Goal: Task Accomplishment & Management: Use online tool/utility

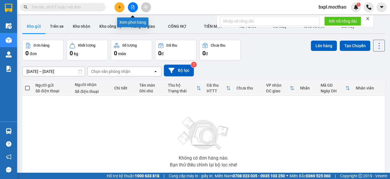
click at [130, 6] on button at bounding box center [133, 7] width 10 height 10
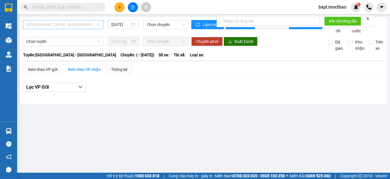
click at [76, 24] on span "[GEOGRAPHIC_DATA] - [GEOGRAPHIC_DATA]" at bounding box center [63, 24] width 74 height 9
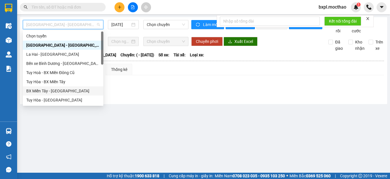
scroll to position [86, 0]
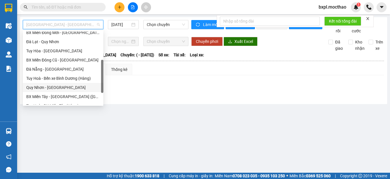
click at [34, 89] on div "Quy Nhơn - [GEOGRAPHIC_DATA]" at bounding box center [63, 87] width 74 height 6
type input "[DATE]"
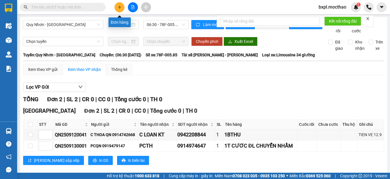
click at [121, 9] on button at bounding box center [119, 7] width 10 height 10
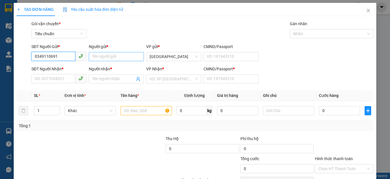
type input "0349110691"
click at [106, 58] on input "Người gửi *" at bounding box center [116, 56] width 55 height 9
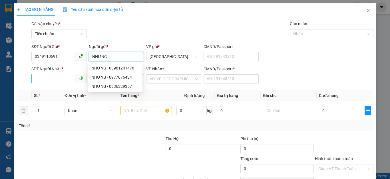
type input "NHƯNG"
click at [55, 79] on input "SĐT Người Nhận *" at bounding box center [53, 78] width 44 height 9
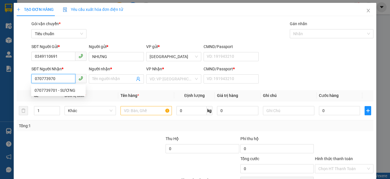
type input "0707739701"
click at [41, 90] on div "0707739701 - SƯƠNG" at bounding box center [59, 90] width 48 height 6
type input "SƯƠNG"
type input "0707739701"
type input "30.000"
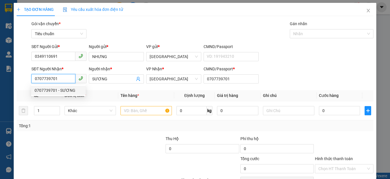
type input "30.000"
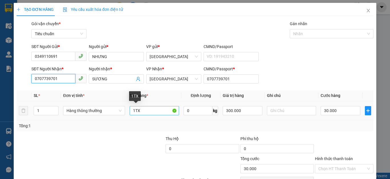
type input "0707739701"
click at [141, 109] on input "1TX" at bounding box center [154, 110] width 49 height 9
type input "1TG"
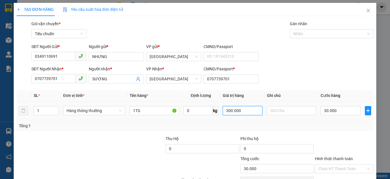
click at [246, 111] on input "300.000" at bounding box center [242, 110] width 39 height 9
type input "1.500.000"
click at [346, 113] on input "30.000" at bounding box center [339, 110] width 39 height 9
type input "0"
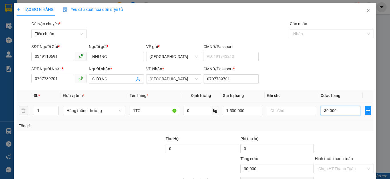
type input "0"
type input "5"
type input "05"
type input "50"
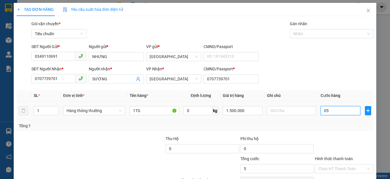
type input "50"
type input "050"
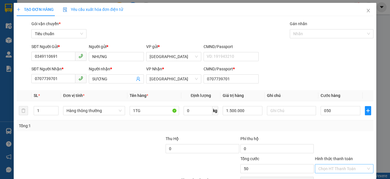
type input "50.000"
click at [339, 170] on input "Hình thức thanh toán" at bounding box center [342, 168] width 48 height 9
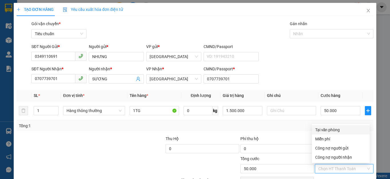
click at [334, 129] on div "Tại văn phòng" at bounding box center [340, 129] width 51 height 6
type input "0"
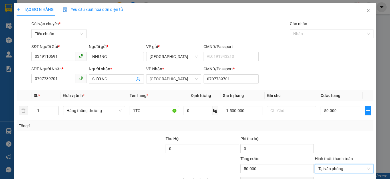
scroll to position [33, 0]
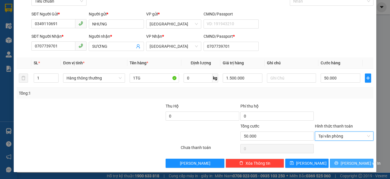
click at [343, 161] on span "[PERSON_NAME] và In" at bounding box center [360, 163] width 40 height 6
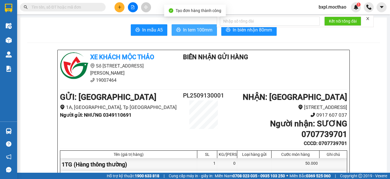
click at [191, 30] on span "In tem 100mm" at bounding box center [197, 29] width 29 height 7
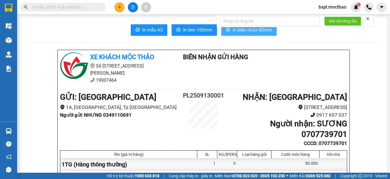
click at [245, 31] on span "In biên nhận 80mm" at bounding box center [252, 29] width 39 height 7
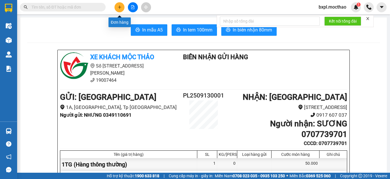
click at [120, 7] on icon "plus" at bounding box center [119, 7] width 3 height 0
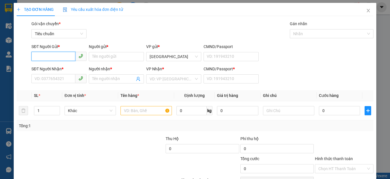
click at [43, 55] on input "SĐT Người Gửi *" at bounding box center [53, 56] width 44 height 9
paste input "0359234388"
type input "0359234388"
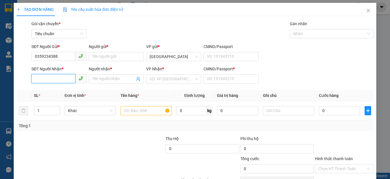
click at [36, 79] on input "SĐT Người Nhận *" at bounding box center [53, 78] width 44 height 9
paste input "0359234388"
type input "0359234388"
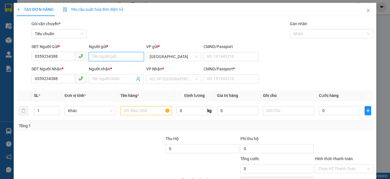
click at [99, 56] on input "Người gửi *" at bounding box center [116, 56] width 55 height 9
type input "A11A12"
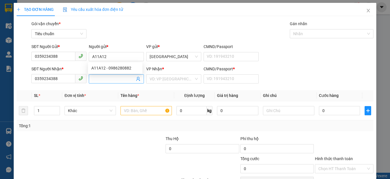
click at [106, 81] on input "Người nhận *" at bounding box center [113, 79] width 43 height 6
click at [306, 32] on div at bounding box center [328, 33] width 75 height 7
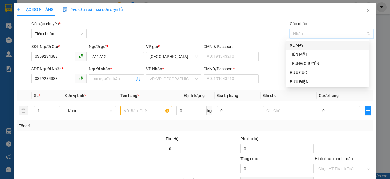
click at [297, 44] on div "XE MÁY" at bounding box center [328, 45] width 76 height 6
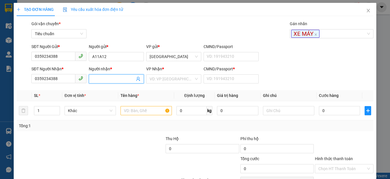
click at [108, 79] on input "Người nhận *" at bounding box center [113, 79] width 43 height 6
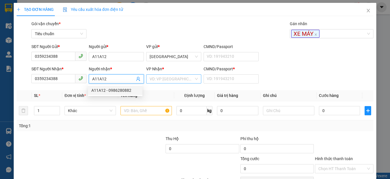
type input "A11A12"
click at [172, 79] on input "search" at bounding box center [171, 78] width 44 height 9
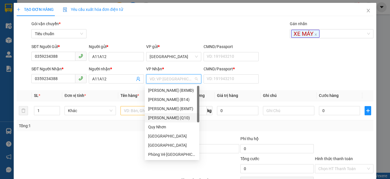
scroll to position [80, 0]
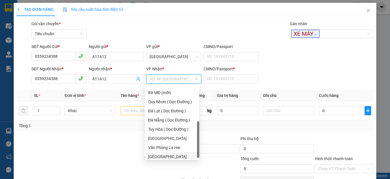
click at [155, 157] on div "[GEOGRAPHIC_DATA]" at bounding box center [172, 156] width 48 height 6
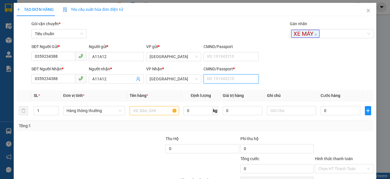
click at [217, 79] on input "CMND/Passport *" at bounding box center [230, 78] width 55 height 9
type input "1"
click at [140, 112] on input "text" at bounding box center [154, 110] width 49 height 9
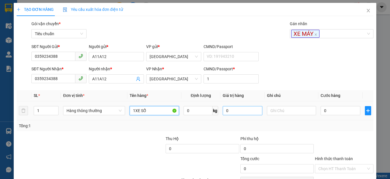
type input "1XE SỐ"
click at [230, 112] on input "0" at bounding box center [242, 110] width 39 height 9
click at [155, 114] on input "1XE SỐ" at bounding box center [154, 110] width 49 height 9
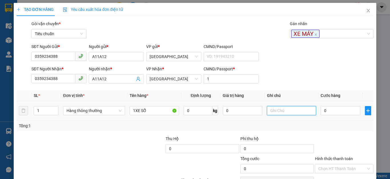
click at [285, 113] on input "text" at bounding box center [291, 110] width 49 height 9
type input "TK A11A12"
click at [326, 112] on input "0" at bounding box center [339, 110] width 39 height 9
type input "2"
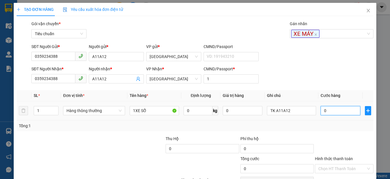
type input "2"
type input "25"
type input "250"
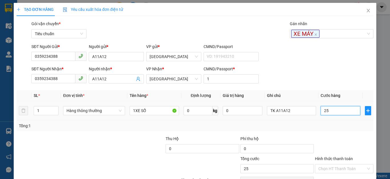
type input "250"
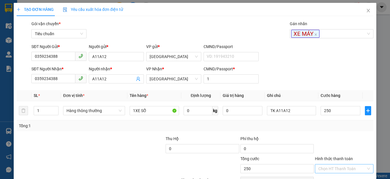
type input "250.000"
click at [344, 169] on input "Hình thức thanh toán" at bounding box center [342, 168] width 48 height 9
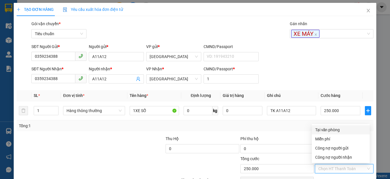
click at [332, 128] on div "Tại văn phòng" at bounding box center [340, 129] width 51 height 6
type input "0"
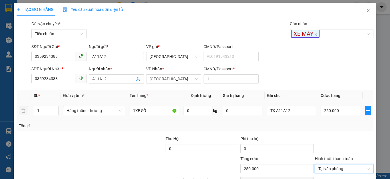
scroll to position [33, 0]
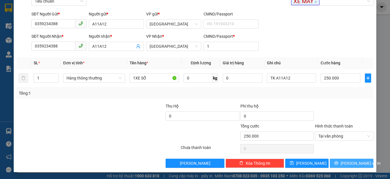
click at [343, 163] on span "[PERSON_NAME] và In" at bounding box center [360, 163] width 40 height 6
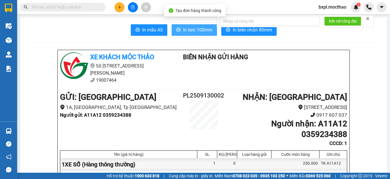
click at [191, 30] on span "In tem 100mm" at bounding box center [197, 29] width 29 height 7
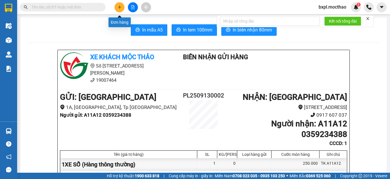
click at [120, 6] on icon "plus" at bounding box center [119, 6] width 0 height 3
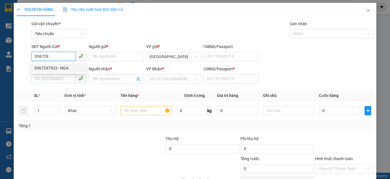
click at [50, 66] on div "0367297923 - NGA" at bounding box center [59, 68] width 48 height 6
type input "0367297923"
type input "NGA"
type input "0347325289"
type input "MỸ HÀ"
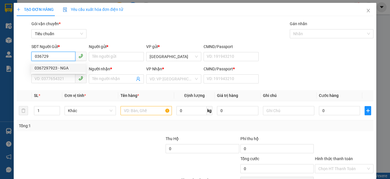
type input "0347325289"
type input "30.000"
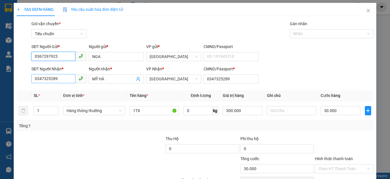
type input "0367297923"
click at [65, 77] on input "0347325289" at bounding box center [53, 78] width 44 height 9
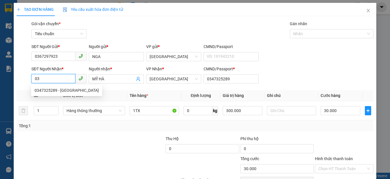
type input "0"
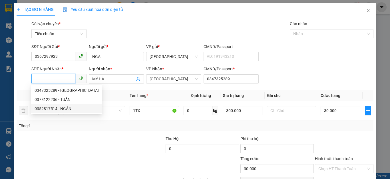
click at [45, 108] on div "0352817514 - NGÂN" at bounding box center [67, 108] width 64 height 6
type input "0352817514"
type input "NGÂN"
type input "0352817514"
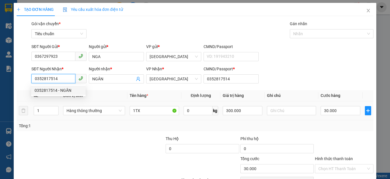
type input "50.000"
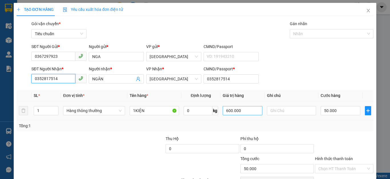
type input "0352817514"
click at [247, 113] on input "600.000" at bounding box center [242, 110] width 39 height 9
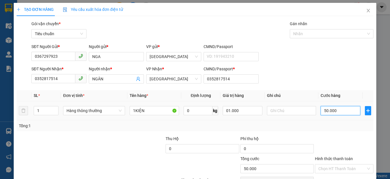
type input "1.000.000"
click at [339, 112] on input "50.000" at bounding box center [339, 110] width 39 height 9
type input "0"
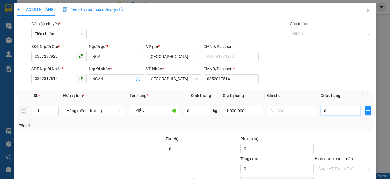
type input "5"
type input "05"
type input "50"
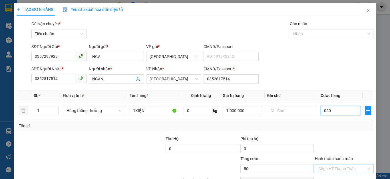
type input "050"
type input "50.000"
click at [332, 167] on input "Hình thức thanh toán" at bounding box center [342, 168] width 48 height 9
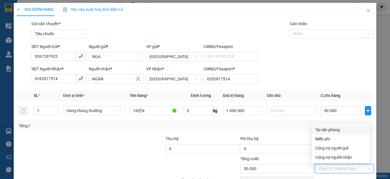
click at [337, 129] on div "Tại văn phòng" at bounding box center [340, 129] width 51 height 6
type input "0"
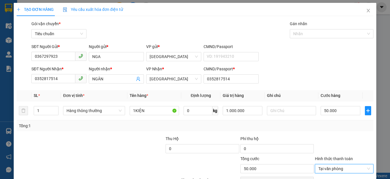
scroll to position [33, 0]
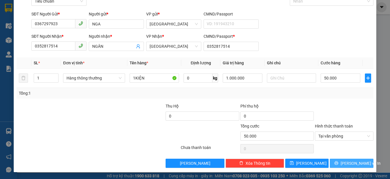
click at [350, 166] on button "[PERSON_NAME] và In" at bounding box center [352, 162] width 44 height 9
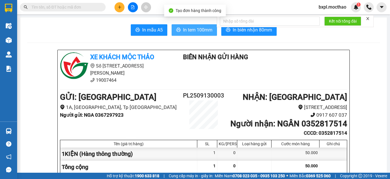
click at [193, 30] on span "In tem 100mm" at bounding box center [197, 29] width 29 height 7
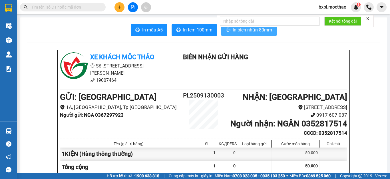
click at [254, 33] on span "In biên nhận 80mm" at bounding box center [252, 29] width 39 height 7
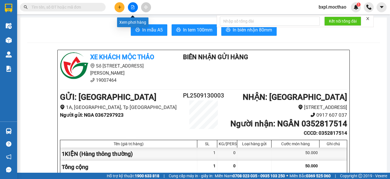
click at [132, 8] on icon "file-add" at bounding box center [133, 7] width 4 height 4
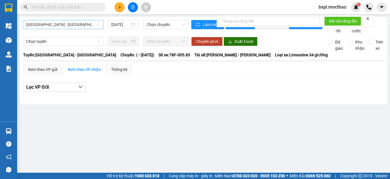
click at [66, 24] on span "[GEOGRAPHIC_DATA] - [GEOGRAPHIC_DATA]" at bounding box center [63, 24] width 74 height 9
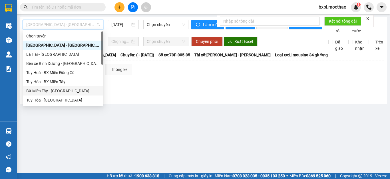
click at [35, 89] on div "BX Miền Tây - [GEOGRAPHIC_DATA]" at bounding box center [63, 91] width 74 height 6
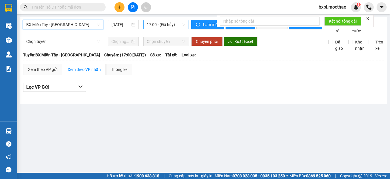
click at [166, 26] on span "17:00 - (Đã hủy)" at bounding box center [166, 24] width 38 height 9
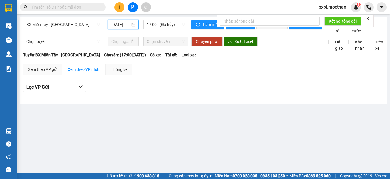
click at [119, 25] on input "[DATE]" at bounding box center [120, 24] width 19 height 6
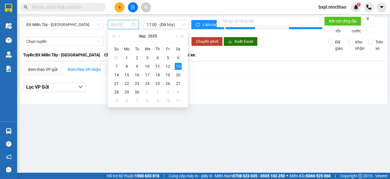
click at [159, 66] on div "11" at bounding box center [157, 66] width 7 height 7
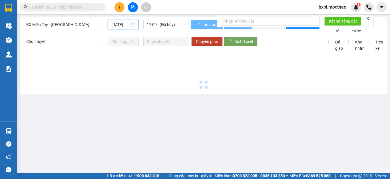
type input "[DATE]"
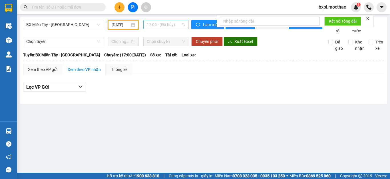
click at [166, 24] on span "17:00 - (Đã hủy)" at bounding box center [166, 24] width 38 height 9
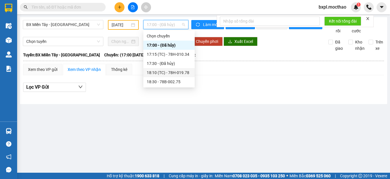
click at [169, 73] on div "18:10 (TC) - 78H-019.78" at bounding box center [169, 72] width 45 height 6
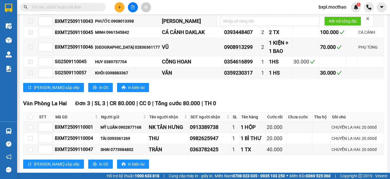
scroll to position [371, 0]
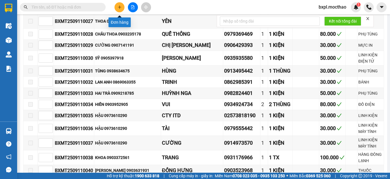
click at [120, 7] on icon "plus" at bounding box center [119, 7] width 3 height 0
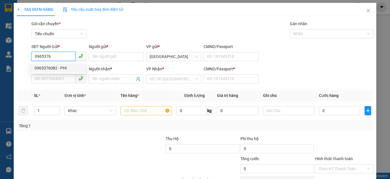
click at [45, 68] on div "0965376082 - PHI" at bounding box center [59, 68] width 48 height 6
type input "0965376082"
type input "PHI"
type input "0938270870"
type input "NAM"
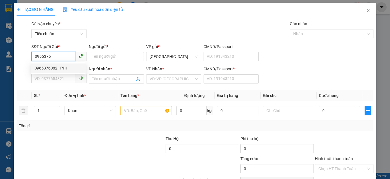
type input "0938270870"
type input "160.000"
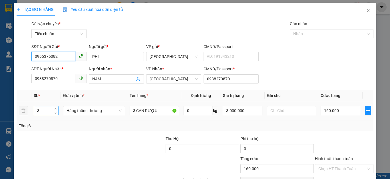
type input "0965376082"
click at [44, 108] on input "3" at bounding box center [46, 110] width 24 height 9
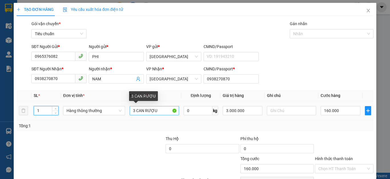
type input "1"
click at [136, 109] on input "3 CAN RƯỢU" at bounding box center [154, 110] width 49 height 9
type input "0"
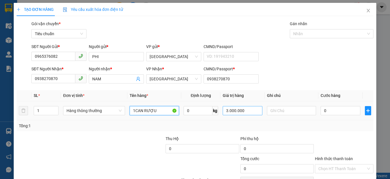
type input "1CAN RƯỢU"
click at [251, 112] on input "3.000.000" at bounding box center [242, 110] width 39 height 9
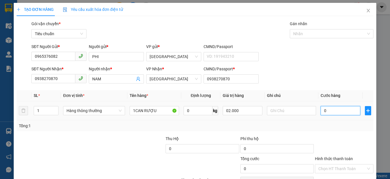
type input "2.000.000"
click at [335, 112] on input "0" at bounding box center [339, 110] width 39 height 9
type input "6"
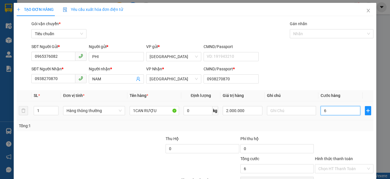
type input "60"
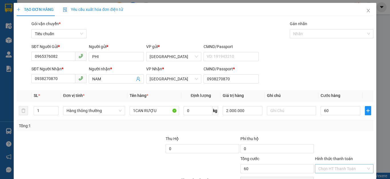
type input "60.000"
click at [326, 165] on input "Hình thức thanh toán" at bounding box center [342, 168] width 48 height 9
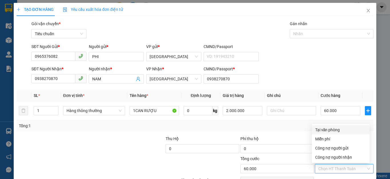
click at [336, 128] on div "Tại văn phòng" at bounding box center [340, 129] width 51 height 6
type input "0"
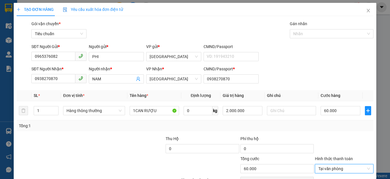
scroll to position [33, 0]
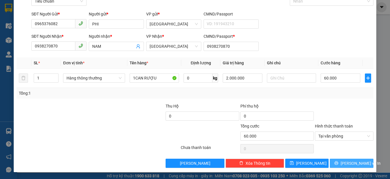
click at [347, 158] on button "[PERSON_NAME] và In" at bounding box center [352, 162] width 44 height 9
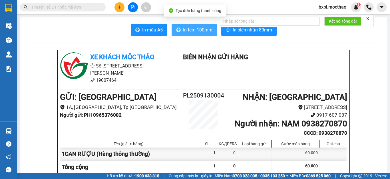
click at [190, 33] on span "In tem 100mm" at bounding box center [197, 29] width 29 height 7
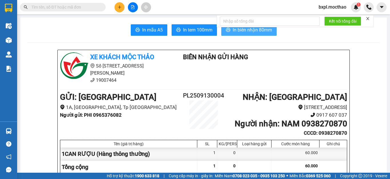
click at [248, 29] on span "In biên nhận 80mm" at bounding box center [252, 29] width 39 height 7
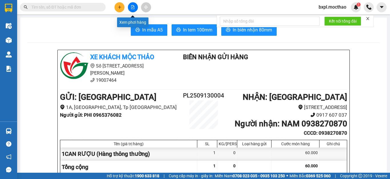
click at [133, 8] on icon "file-add" at bounding box center [133, 7] width 4 height 4
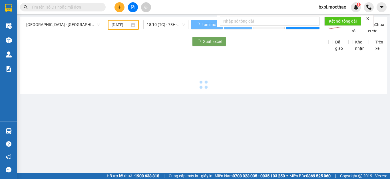
type input "[DATE]"
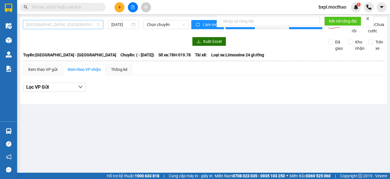
click at [86, 26] on span "[GEOGRAPHIC_DATA] - [GEOGRAPHIC_DATA]" at bounding box center [63, 24] width 74 height 9
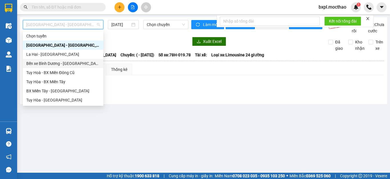
scroll to position [114, 0]
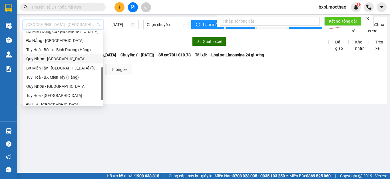
click at [40, 58] on div "Quy Nhơn - [GEOGRAPHIC_DATA]" at bounding box center [63, 59] width 74 height 6
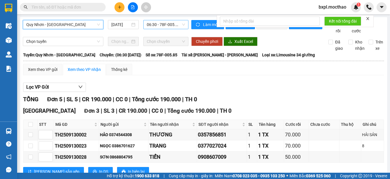
click at [158, 27] on span "06:30 - 78F-005.85" at bounding box center [166, 24] width 38 height 9
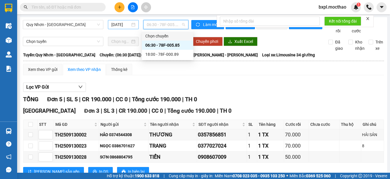
click at [123, 24] on input "[DATE]" at bounding box center [120, 24] width 19 height 6
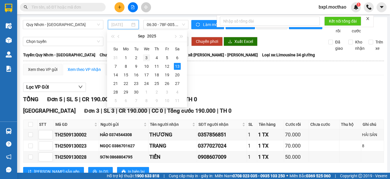
click at [148, 56] on div "3" at bounding box center [146, 57] width 7 height 7
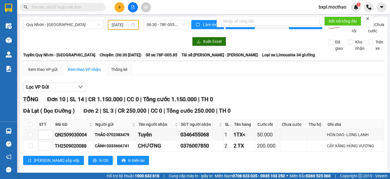
click at [122, 25] on input "[DATE]" at bounding box center [121, 25] width 18 height 6
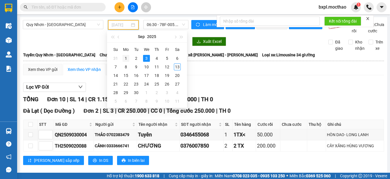
click at [124, 58] on div "1" at bounding box center [125, 58] width 7 height 7
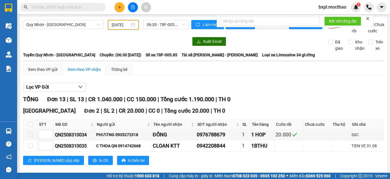
click at [112, 23] on input "[DATE]" at bounding box center [121, 25] width 18 height 6
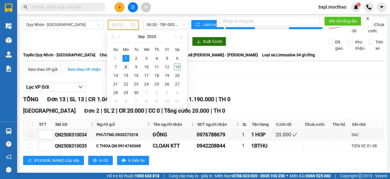
click at [127, 66] on div "8" at bounding box center [125, 66] width 7 height 7
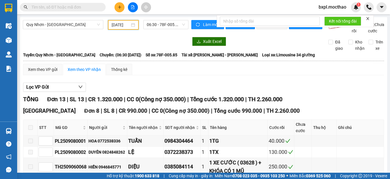
click at [123, 25] on input "[DATE]" at bounding box center [121, 25] width 18 height 6
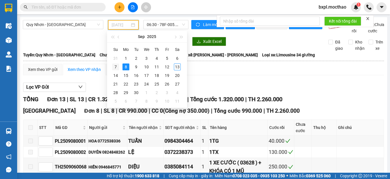
click at [114, 68] on div "7" at bounding box center [115, 66] width 7 height 7
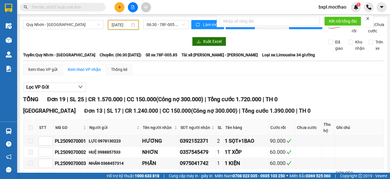
click at [118, 25] on input "[DATE]" at bounding box center [121, 25] width 18 height 6
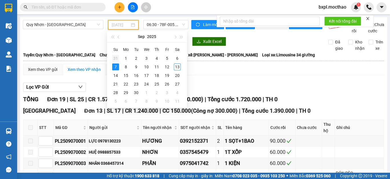
click at [114, 57] on div "31" at bounding box center [115, 58] width 7 height 7
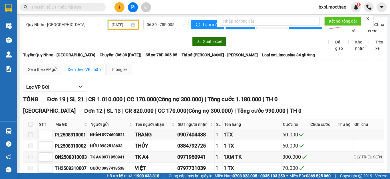
click at [123, 26] on input "[DATE]" at bounding box center [121, 25] width 18 height 6
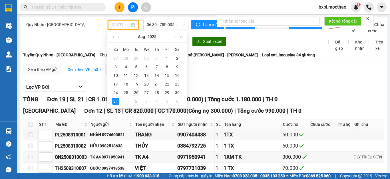
click at [136, 91] on div "26" at bounding box center [136, 92] width 7 height 7
type input "[DATE]"
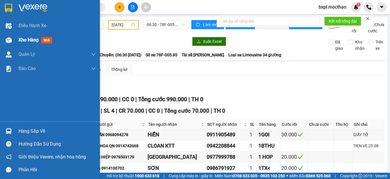
click at [7, 41] on img at bounding box center [9, 40] width 6 height 6
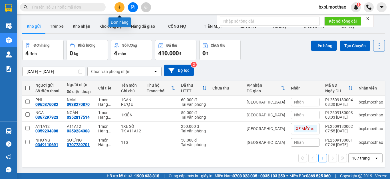
click at [118, 6] on icon "plus" at bounding box center [120, 7] width 4 height 4
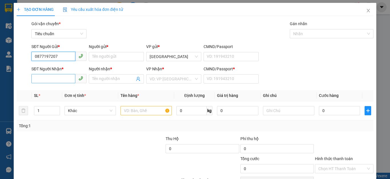
type input "0877197207"
click at [40, 79] on input "SĐT Người Nhận *" at bounding box center [53, 78] width 44 height 9
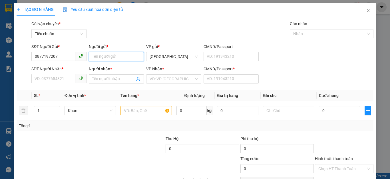
click at [98, 57] on input "Người gửi *" at bounding box center [116, 56] width 55 height 9
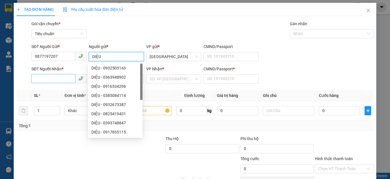
type input "DIỆU"
click at [58, 80] on input "SĐT Người Nhận *" at bounding box center [53, 78] width 44 height 9
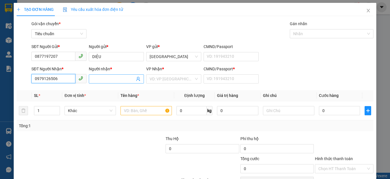
type input "0979126506"
click at [101, 80] on input "Người nhận *" at bounding box center [113, 79] width 43 height 6
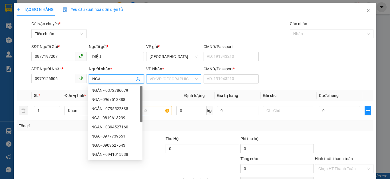
type input "NGA"
click at [171, 79] on input "search" at bounding box center [171, 78] width 44 height 9
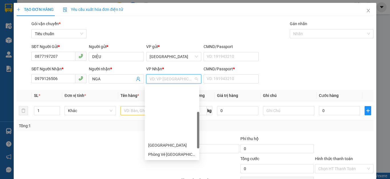
scroll to position [82, 0]
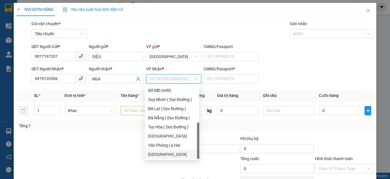
click at [157, 154] on div "[GEOGRAPHIC_DATA]" at bounding box center [172, 154] width 48 height 6
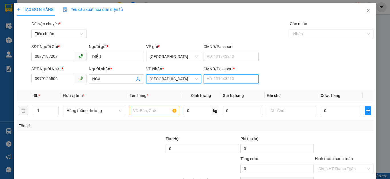
click at [215, 78] on input "CMND/Passport *" at bounding box center [230, 78] width 55 height 9
type input "1"
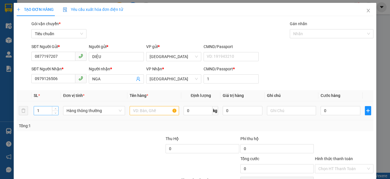
click at [48, 106] on input "1" at bounding box center [46, 110] width 24 height 9
type input "2"
click at [133, 112] on input "text" at bounding box center [154, 110] width 49 height 9
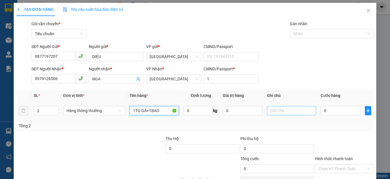
type input "1TG GÀ+1BAO"
click at [288, 110] on input "text" at bounding box center [291, 110] width 49 height 9
type input "CHẾT KO ĐỀN"
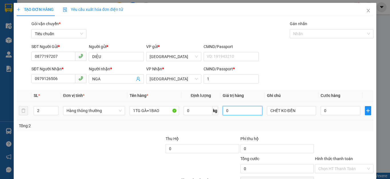
click at [234, 110] on input "0" at bounding box center [242, 110] width 39 height 9
type input "500.000"
click at [338, 110] on input "0" at bounding box center [339, 110] width 39 height 9
type input "1"
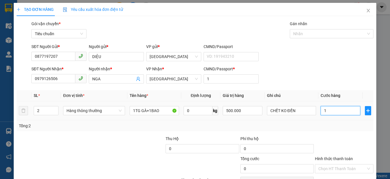
type input "1"
type input "16"
type input "160"
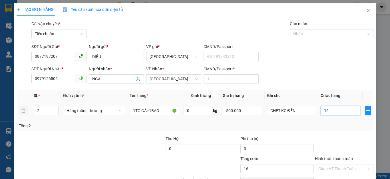
type input "160"
type input "160.000"
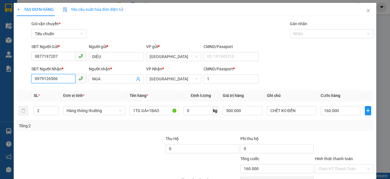
click at [53, 77] on input "0979126506" at bounding box center [53, 78] width 44 height 9
type input "0979126056"
click at [334, 167] on input "Hình thức thanh toán" at bounding box center [342, 168] width 48 height 9
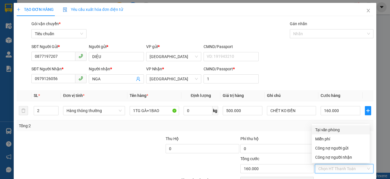
click at [330, 130] on div "Tại văn phòng" at bounding box center [340, 129] width 51 height 6
type input "0"
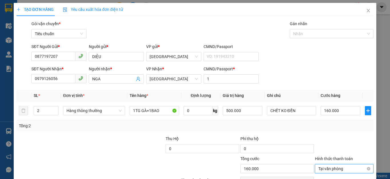
scroll to position [33, 0]
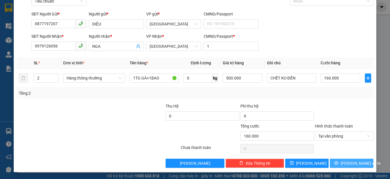
click at [338, 161] on icon "printer" at bounding box center [336, 163] width 4 height 4
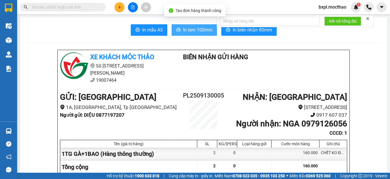
click at [184, 30] on span "In tem 100mm" at bounding box center [197, 29] width 29 height 7
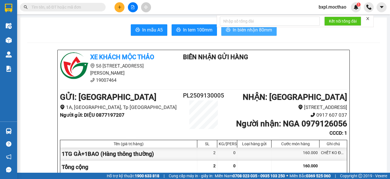
click at [254, 29] on span "In biên nhận 80mm" at bounding box center [252, 29] width 39 height 7
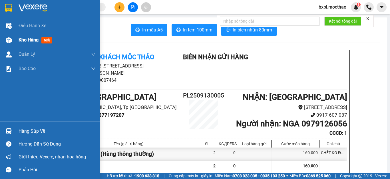
click at [10, 38] on img at bounding box center [9, 40] width 6 height 6
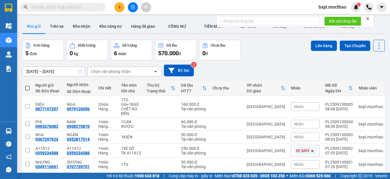
click at [26, 88] on span at bounding box center [27, 88] width 5 height 5
click at [27, 85] on input "checkbox" at bounding box center [27, 85] width 0 height 0
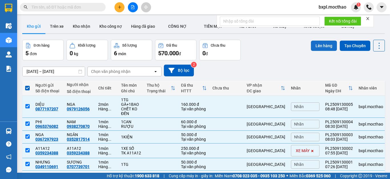
click at [319, 47] on button "Lên hàng" at bounding box center [324, 46] width 26 height 10
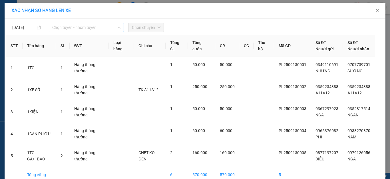
click at [70, 29] on span "Chọn tuyến - nhóm tuyến" at bounding box center [86, 27] width 68 height 9
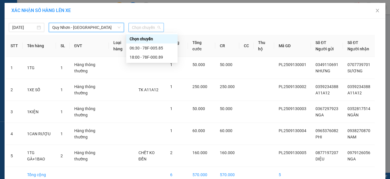
click at [142, 29] on span "Chọn chuyến" at bounding box center [146, 27] width 29 height 9
click at [148, 48] on div "06:30 - 78F-005.85" at bounding box center [152, 48] width 45 height 6
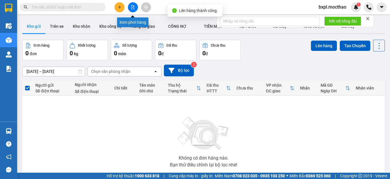
click at [131, 6] on icon "file-add" at bounding box center [132, 7] width 3 height 4
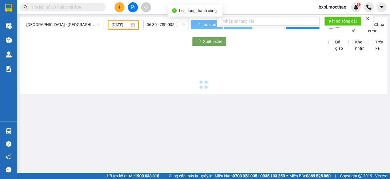
type input "[DATE]"
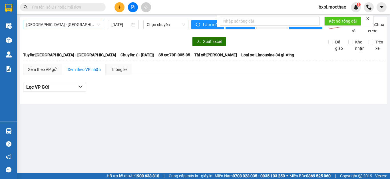
click at [71, 22] on span "[GEOGRAPHIC_DATA] - [GEOGRAPHIC_DATA]" at bounding box center [63, 24] width 74 height 9
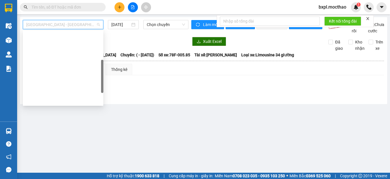
click at [40, 170] on div "Quy Nhơn - [GEOGRAPHIC_DATA]" at bounding box center [63, 173] width 74 height 6
type input "[DATE]"
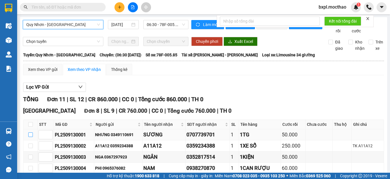
click at [31, 132] on input "checkbox" at bounding box center [30, 134] width 5 height 5
checkbox input "true"
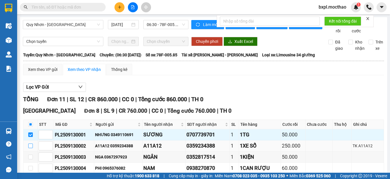
click at [30, 143] on input "checkbox" at bounding box center [30, 145] width 5 height 5
checkbox input "true"
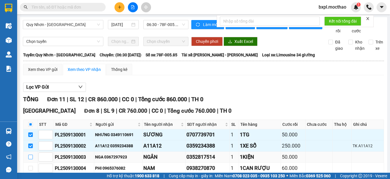
click at [30, 154] on input "checkbox" at bounding box center [30, 156] width 5 height 5
checkbox input "true"
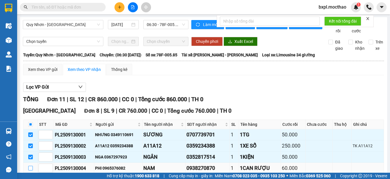
click at [32, 165] on input "checkbox" at bounding box center [30, 167] width 5 height 5
checkbox input "true"
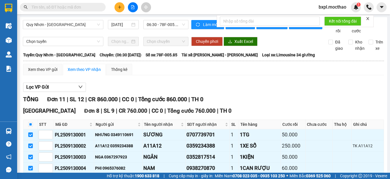
click at [30, 177] on input "checkbox" at bounding box center [30, 179] width 5 height 5
checkbox input "true"
click at [367, 20] on icon "close" at bounding box center [367, 18] width 3 height 3
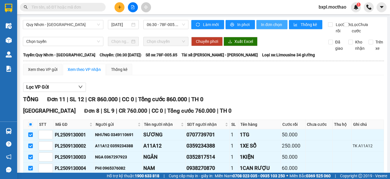
click at [271, 24] on span "In đơn chọn" at bounding box center [272, 24] width 22 height 6
click at [271, 21] on button "In đơn chọn" at bounding box center [271, 24] width 31 height 9
